Goal: Task Accomplishment & Management: Manage account settings

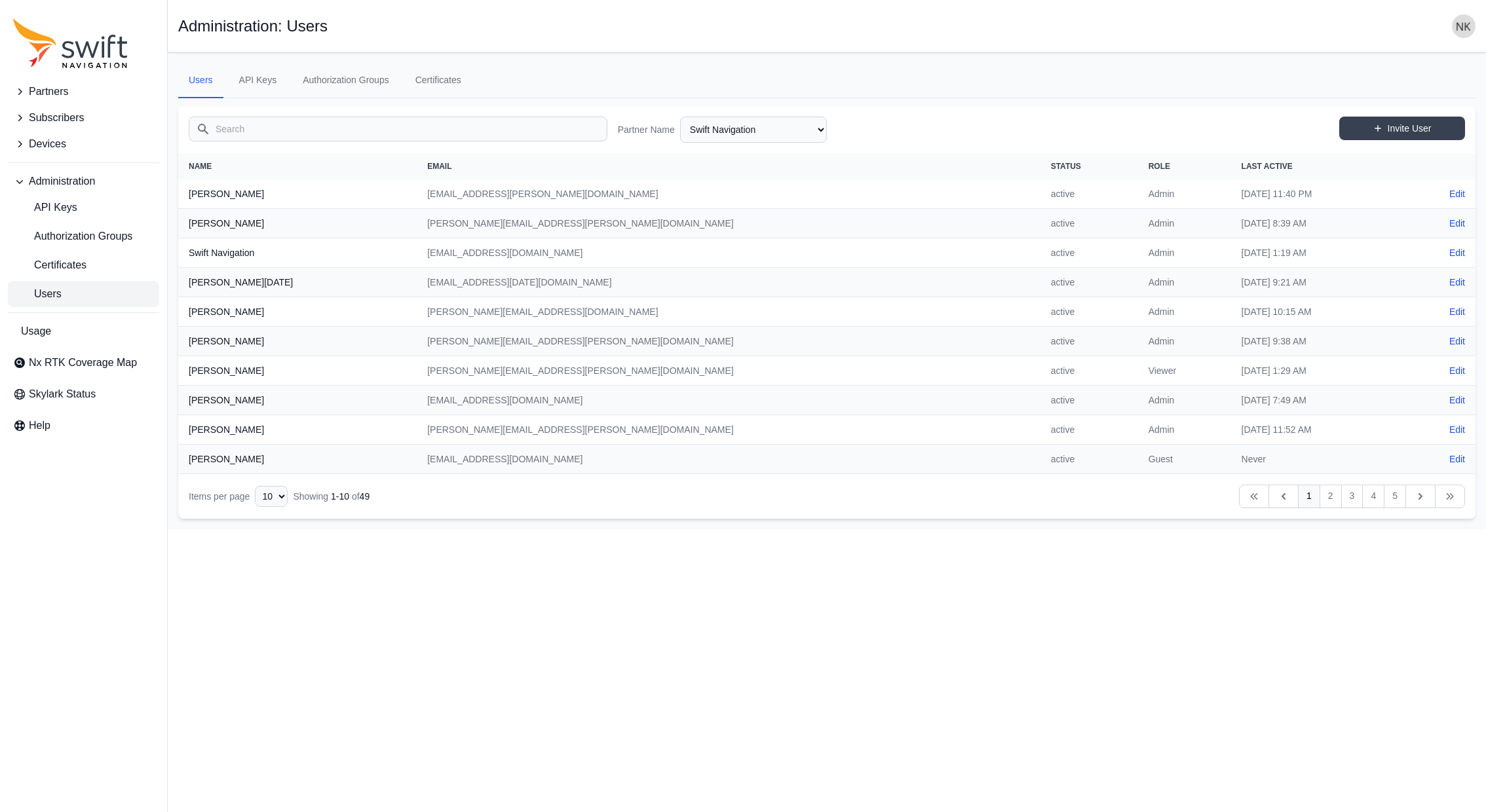
select select "ab3272ce-40d0-4c94-a524-96a758ab755c"
click at [81, 289] on link "Users" at bounding box center [83, 294] width 151 height 26
click at [281, 130] on input "Search" at bounding box center [398, 129] width 419 height 25
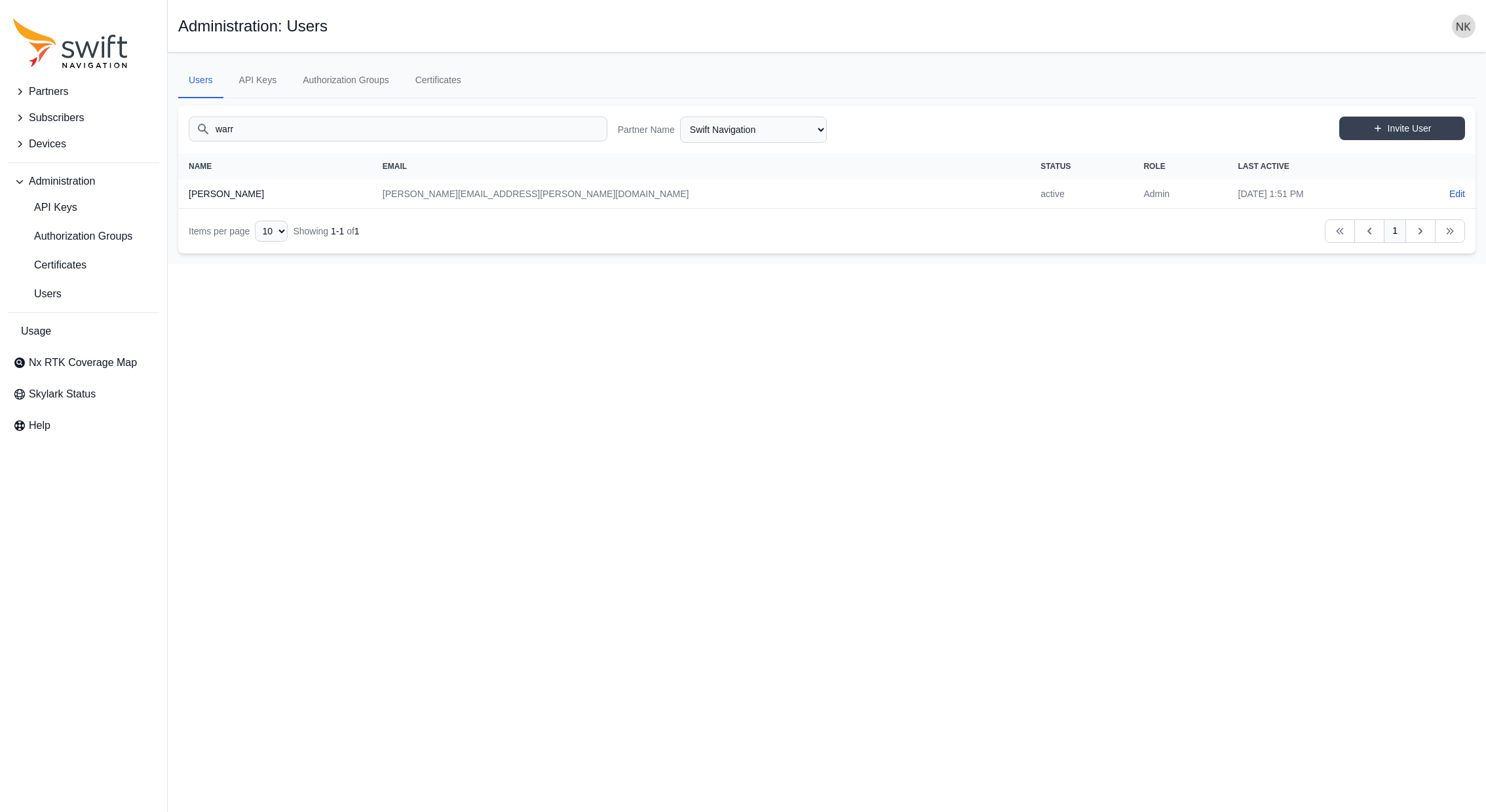
type input "warr"
click at [255, 196] on th "[PERSON_NAME]" at bounding box center [275, 194] width 194 height 30
click at [1453, 189] on link "Edit" at bounding box center [1457, 194] width 15 height 13
select select "ab3272ce-40d0-4c94-a524-96a758ab755c"
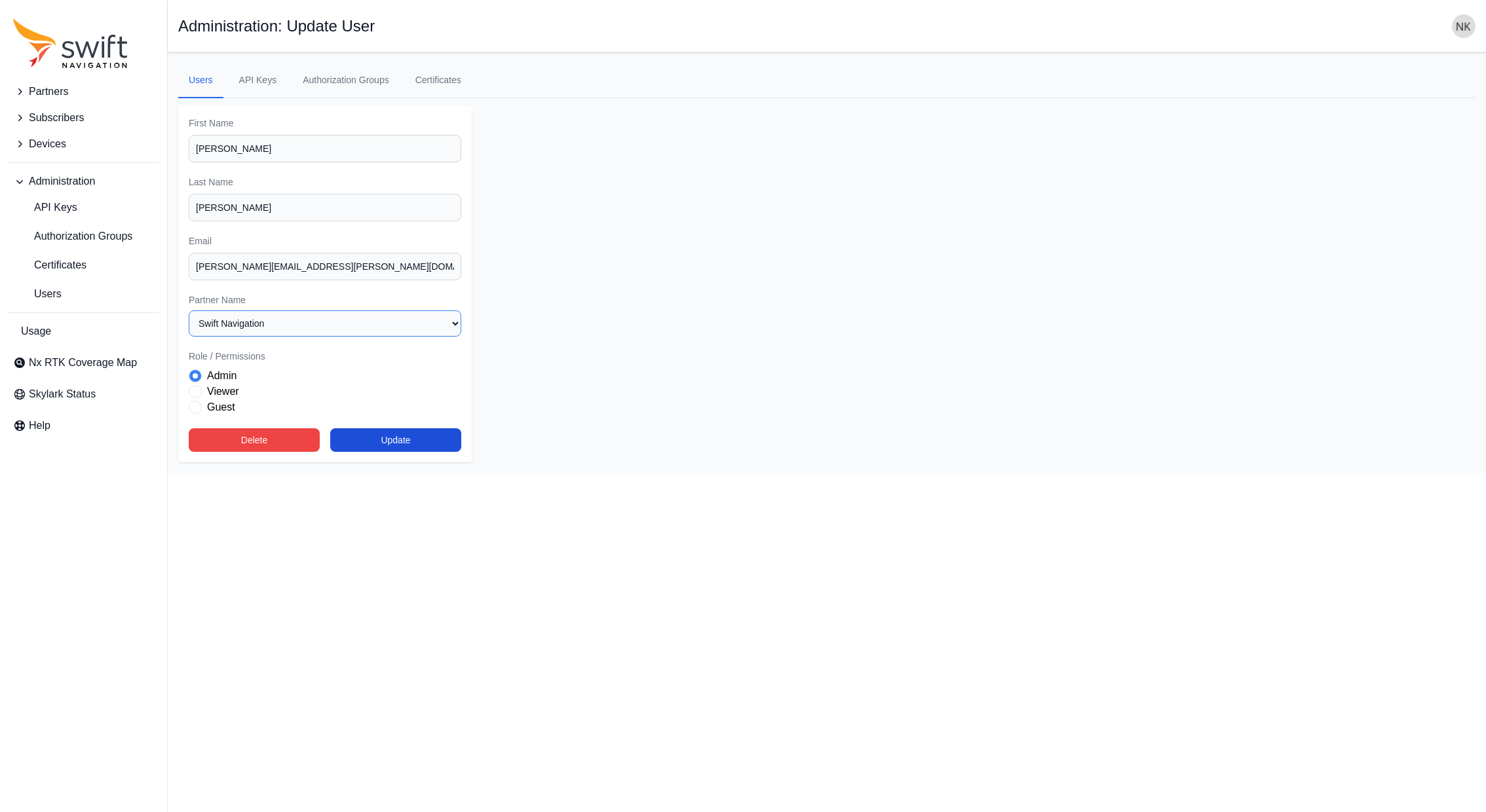
click at [450, 319] on select "Select a Partner AlpsAlpine Asensing Bad Elf Bench Mark Equipment & Supplies In…" at bounding box center [325, 323] width 273 height 26
click at [328, 72] on link "Authorization Groups" at bounding box center [346, 81] width 107 height 36
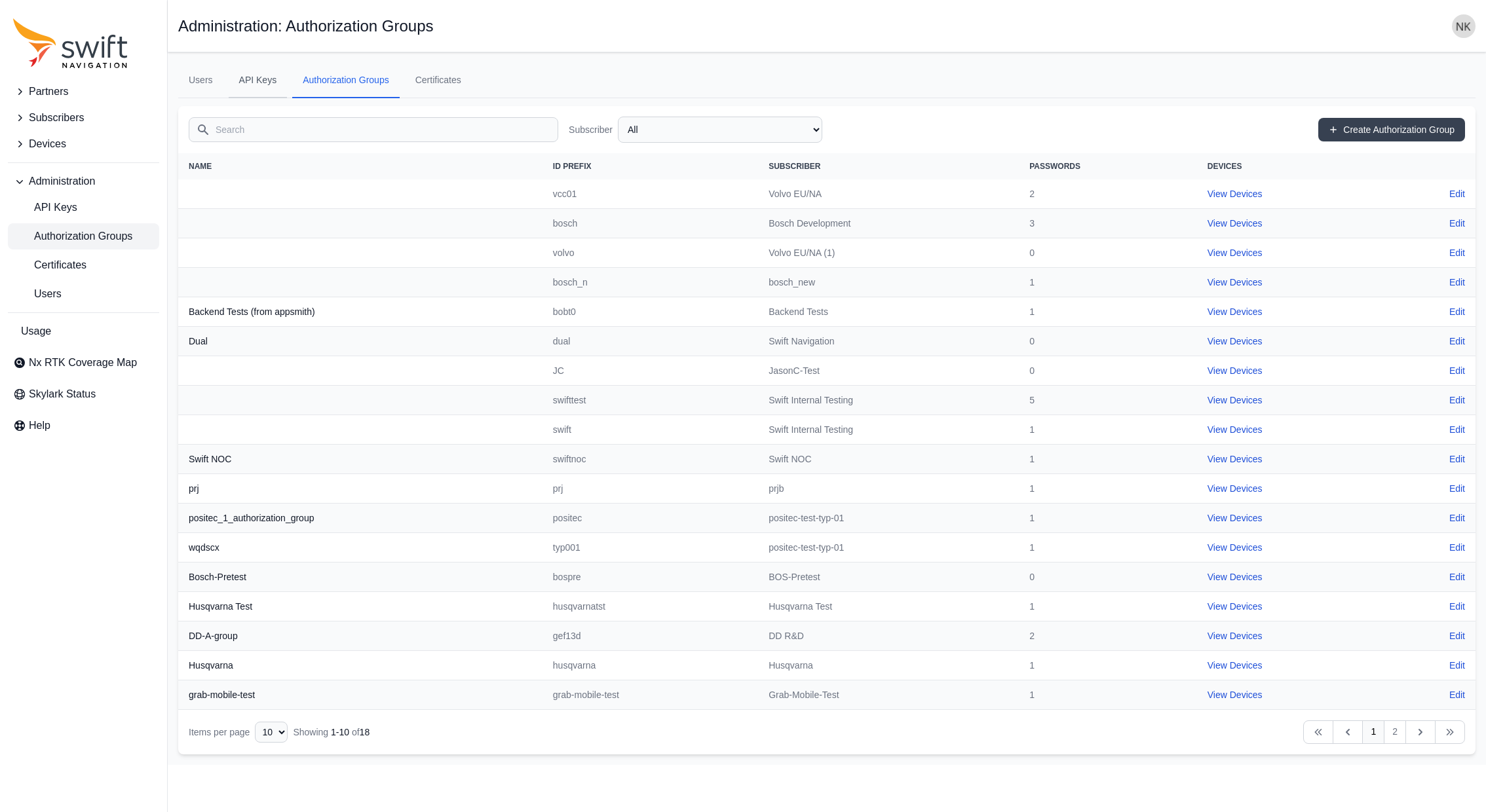
click at [254, 79] on link "API Keys" at bounding box center [259, 81] width 59 height 36
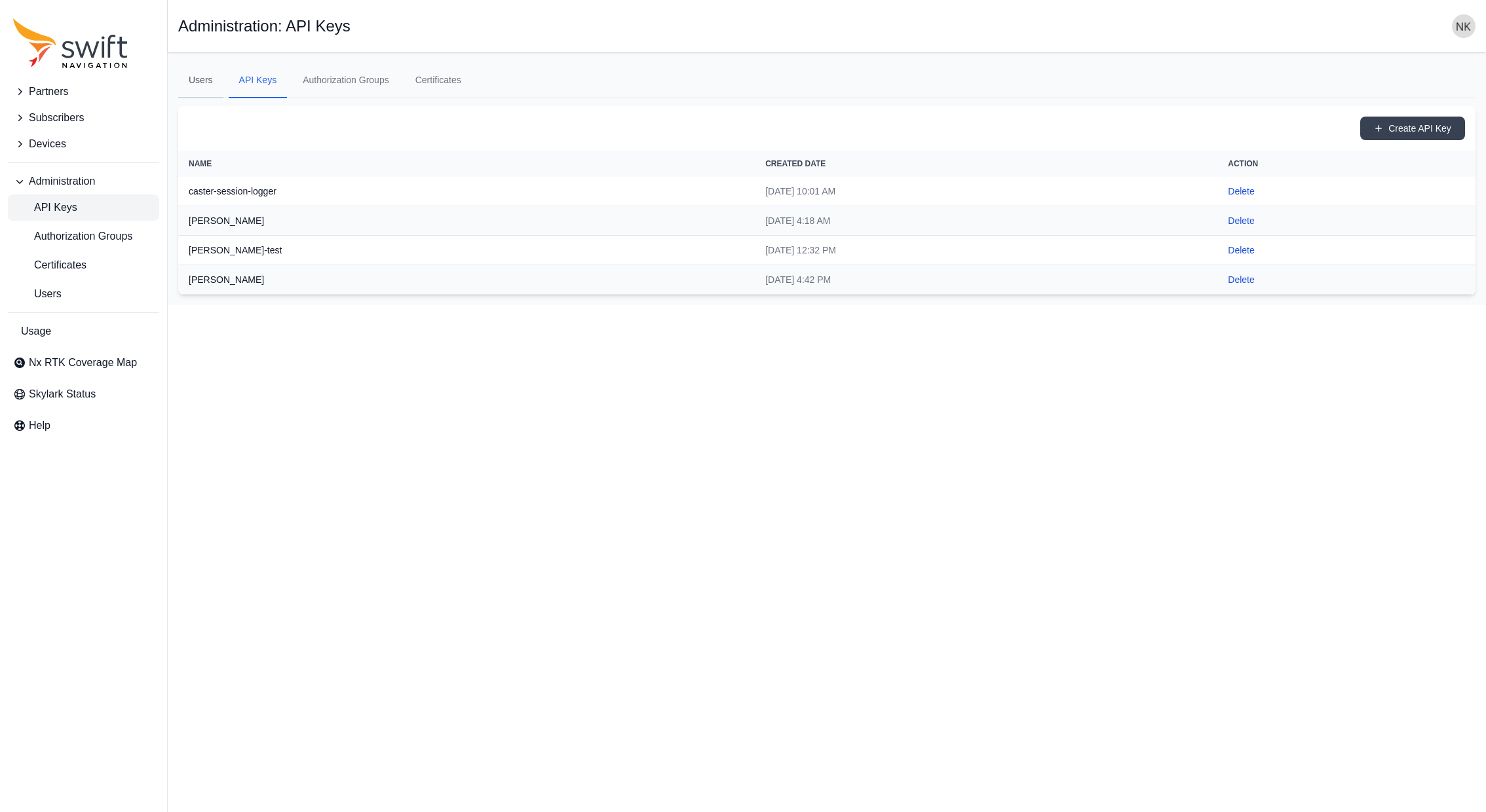
click at [192, 87] on link "Users" at bounding box center [200, 81] width 45 height 36
select select "ab3272ce-40d0-4c94-a524-96a758ab755c"
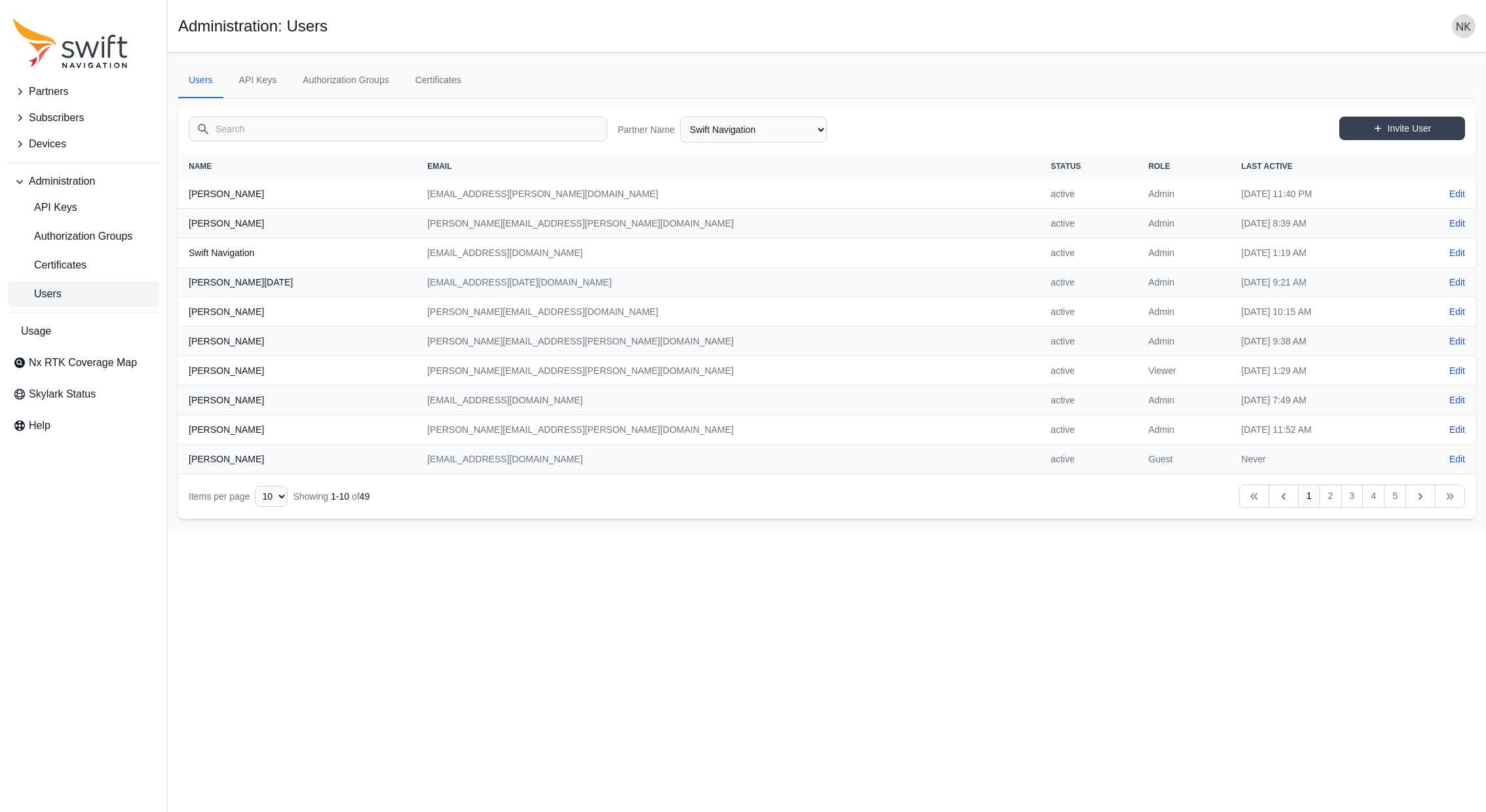
click at [52, 296] on span "Users" at bounding box center [38, 293] width 48 height 15
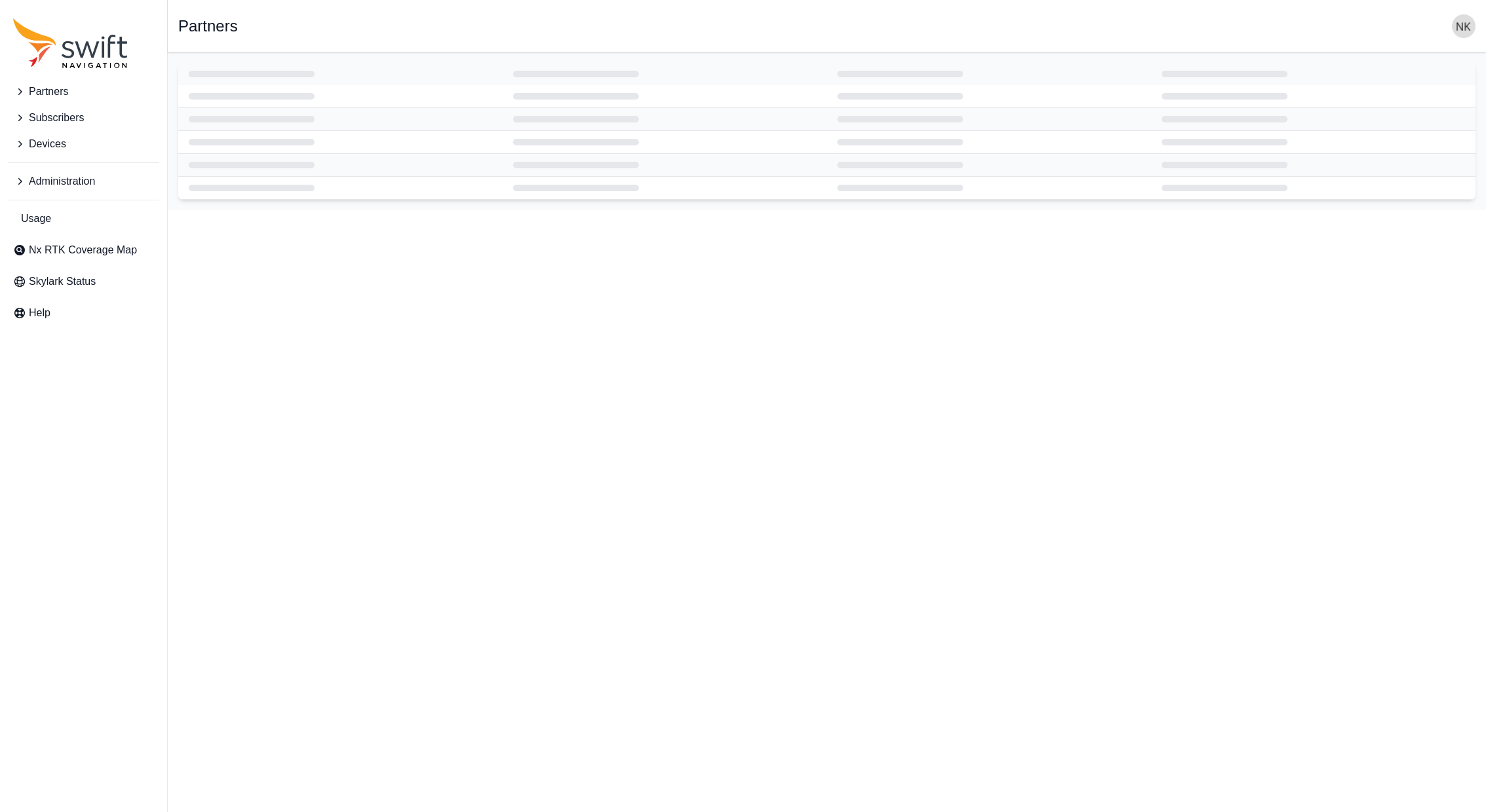
click at [50, 184] on span "Administration" at bounding box center [62, 181] width 66 height 15
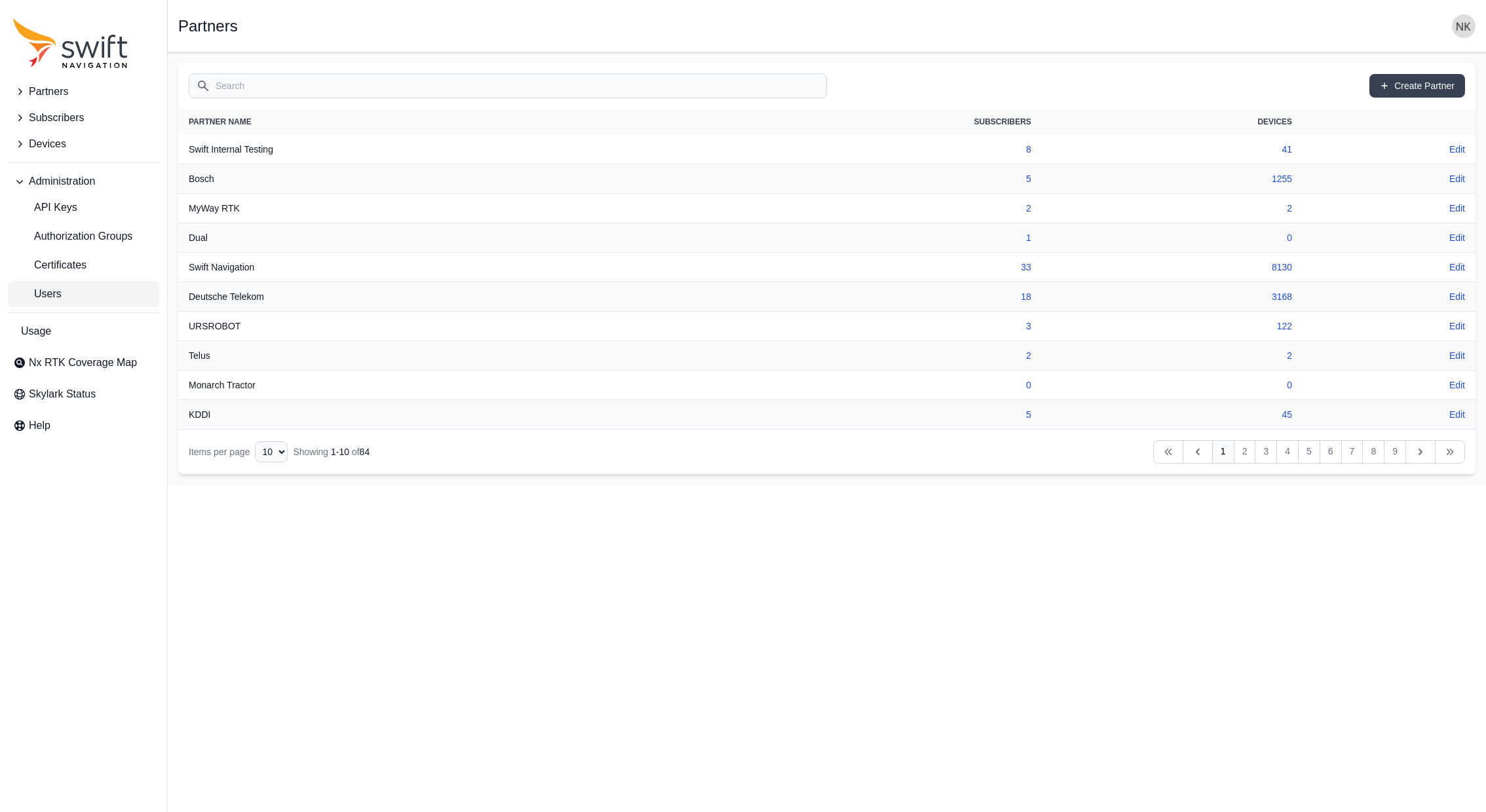
click at [52, 285] on link "Users" at bounding box center [83, 294] width 151 height 26
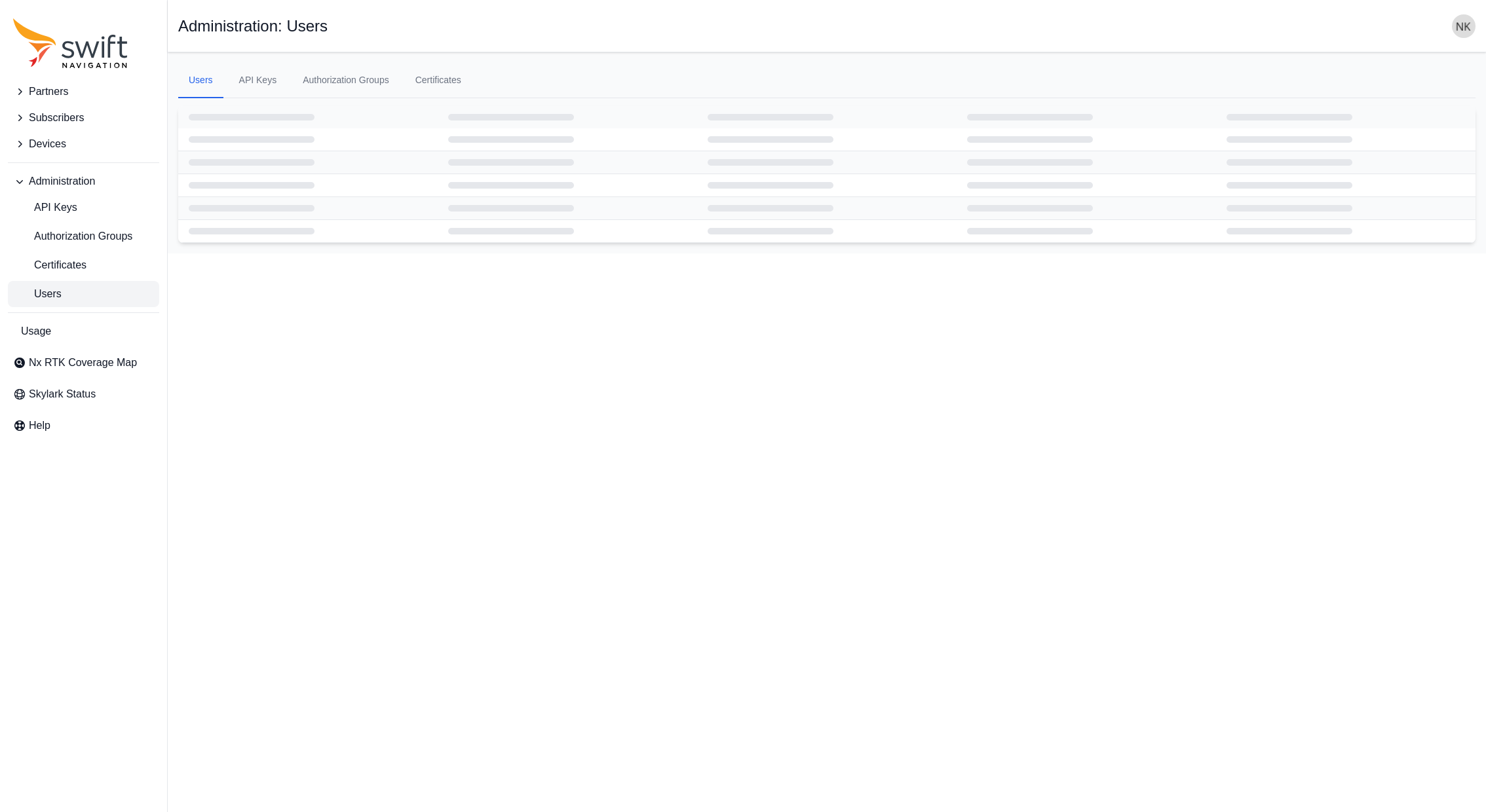
select select "ab3272ce-40d0-4c94-a524-96a758ab755c"
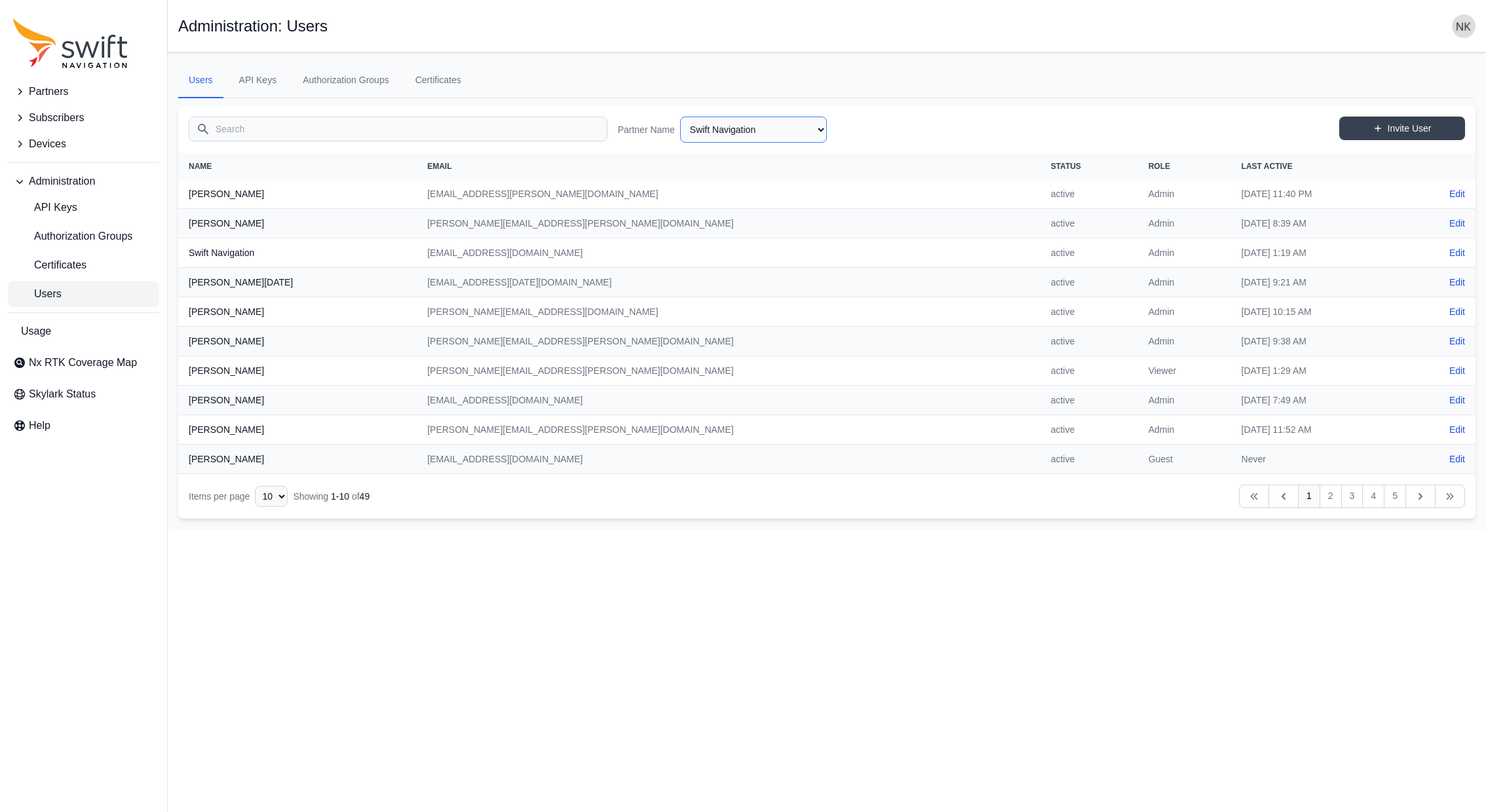
click at [790, 130] on select "AlpsAlpine Asensing Bad Elf Bench Mark Equipment & Supplies Inc. Benchmark Tool…" at bounding box center [753, 130] width 147 height 26
